Goal: Task Accomplishment & Management: Manage account settings

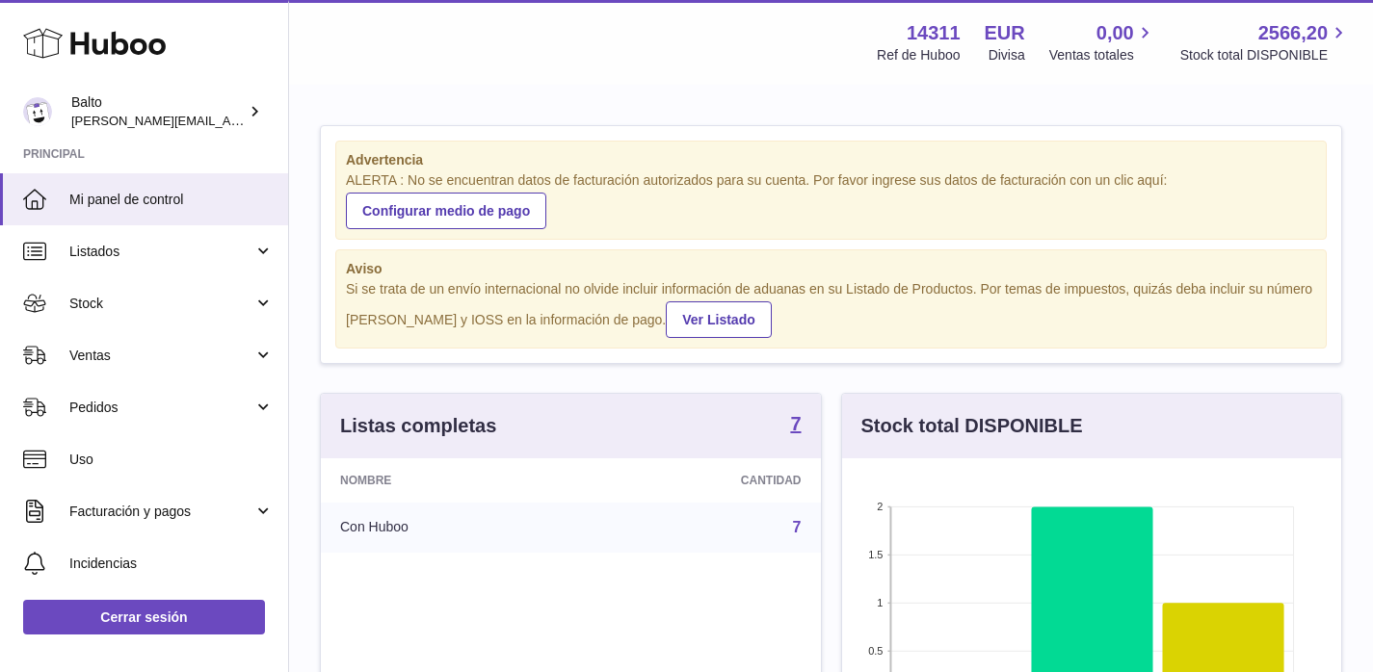
scroll to position [301, 499]
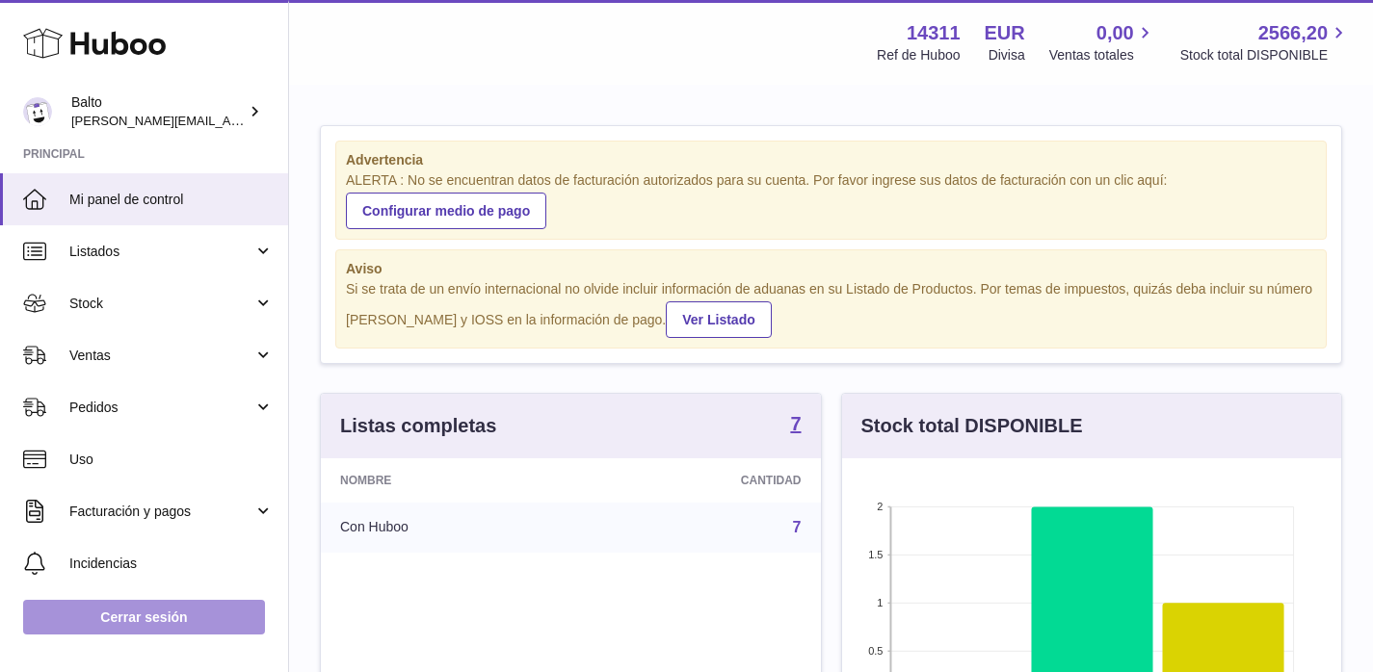
click at [123, 617] on link "Cerrar sesión" at bounding box center [144, 617] width 242 height 35
